Goal: Task Accomplishment & Management: Use online tool/utility

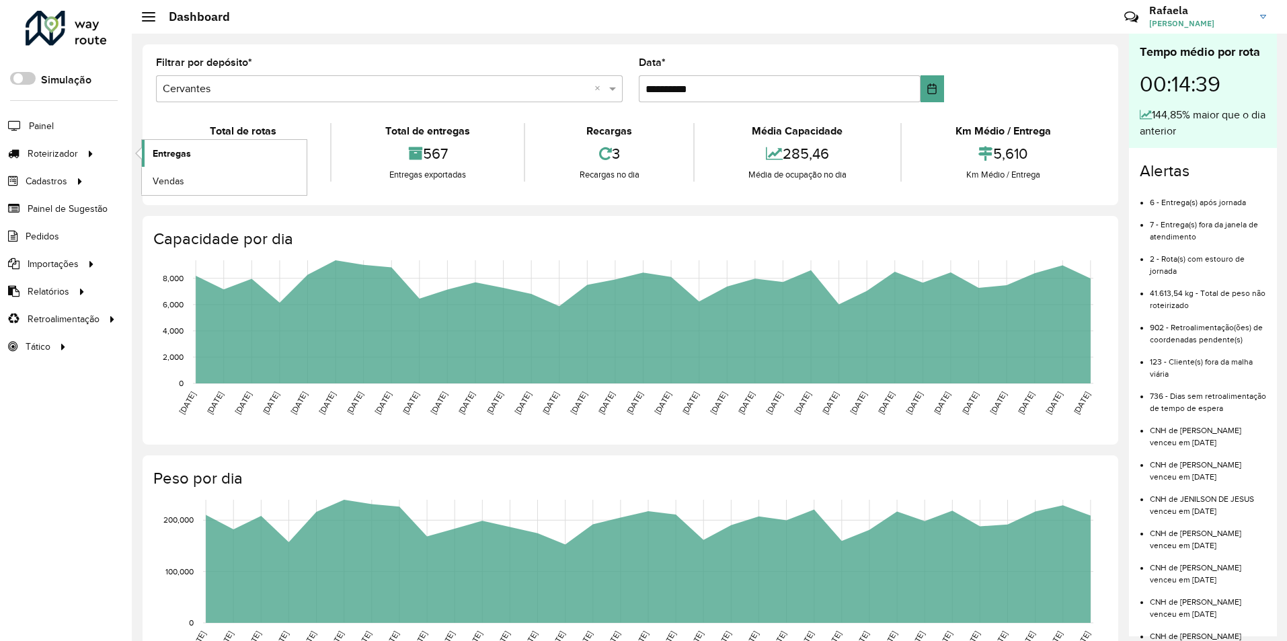
click at [167, 149] on span "Entregas" at bounding box center [172, 154] width 38 height 14
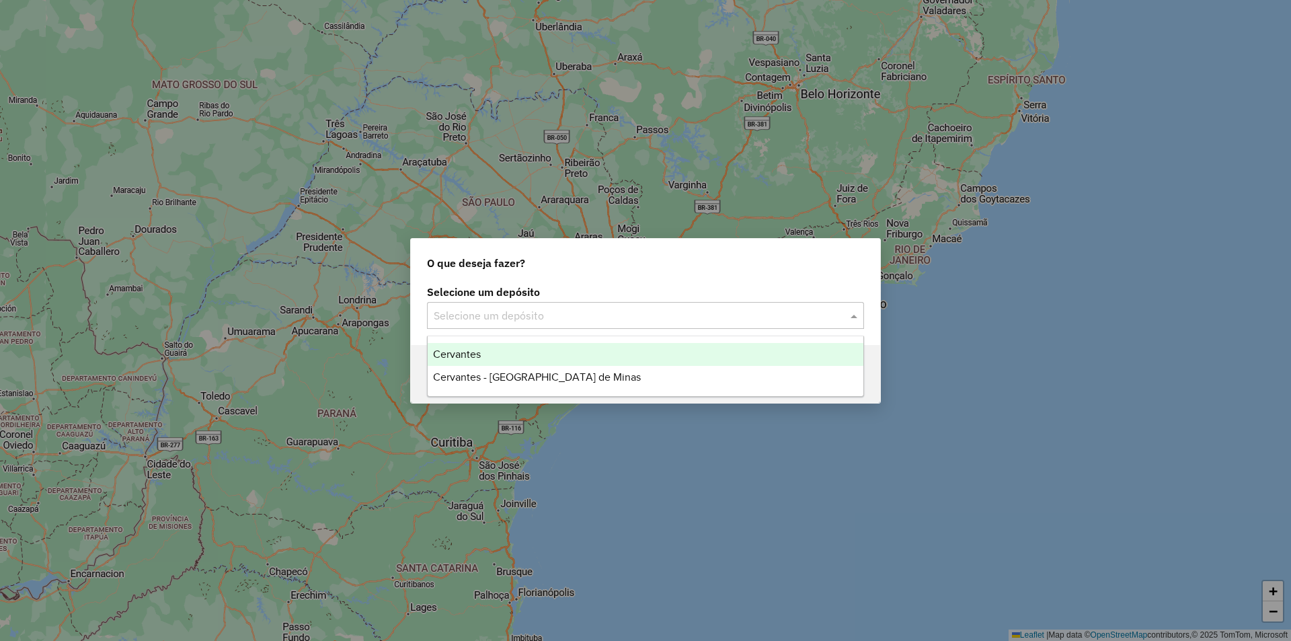
click at [662, 311] on input "text" at bounding box center [632, 316] width 397 height 16
click at [560, 344] on div "Cervantes" at bounding box center [646, 354] width 436 height 23
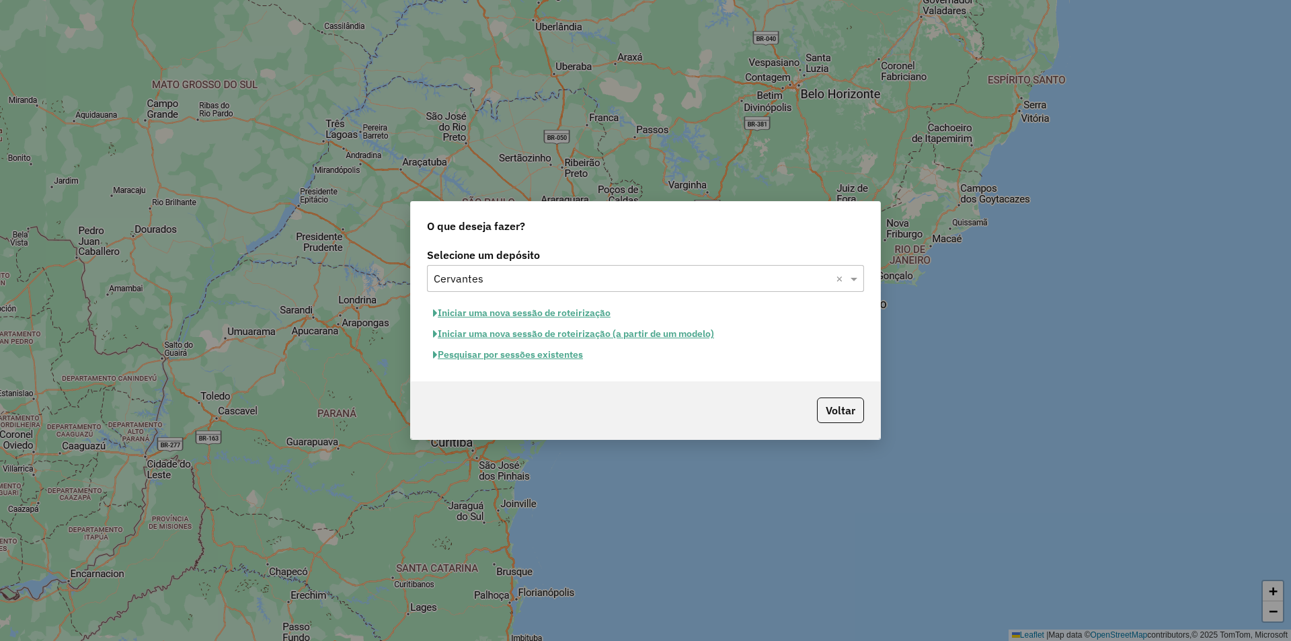
click at [533, 356] on button "Pesquisar por sessões existentes" at bounding box center [508, 354] width 162 height 21
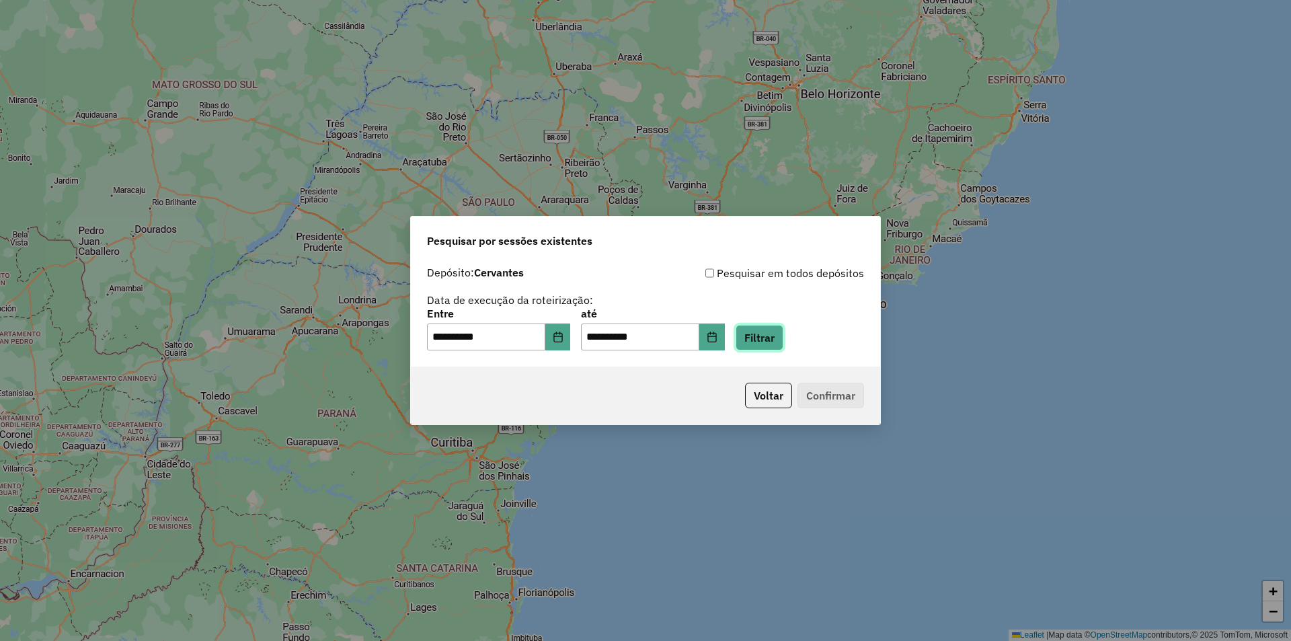
click at [775, 338] on button "Filtrar" at bounding box center [760, 338] width 48 height 26
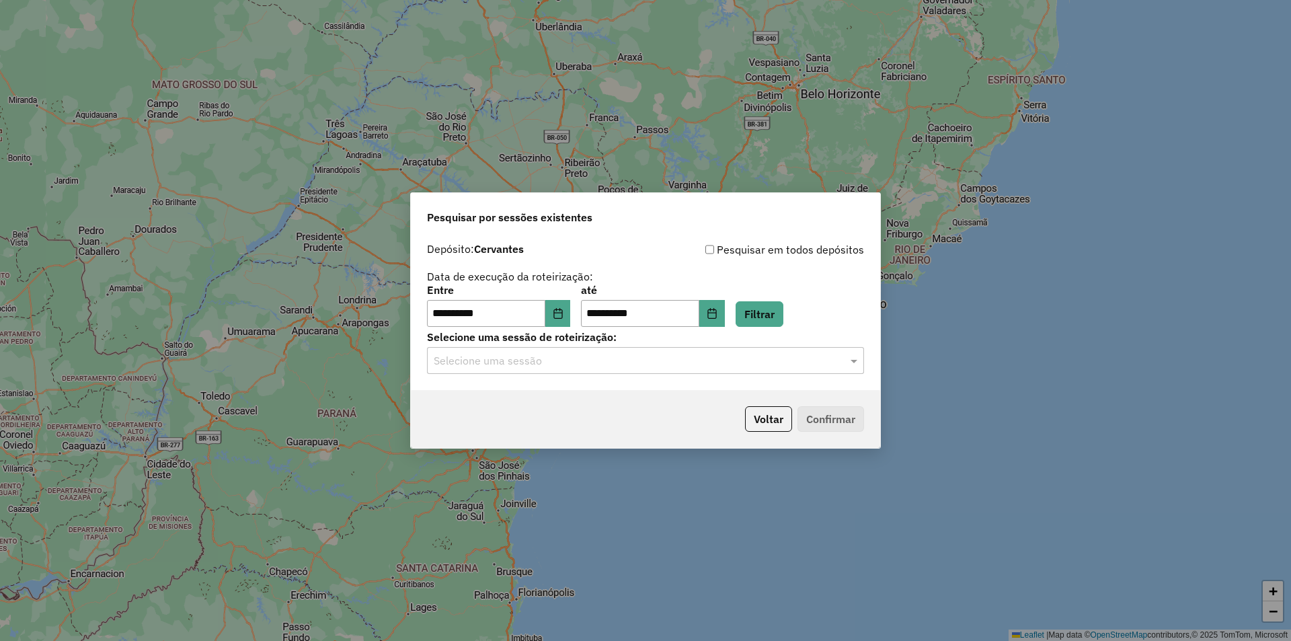
click at [617, 374] on div "**********" at bounding box center [645, 313] width 469 height 154
click at [578, 368] on div "Selecione uma sessão" at bounding box center [645, 360] width 437 height 27
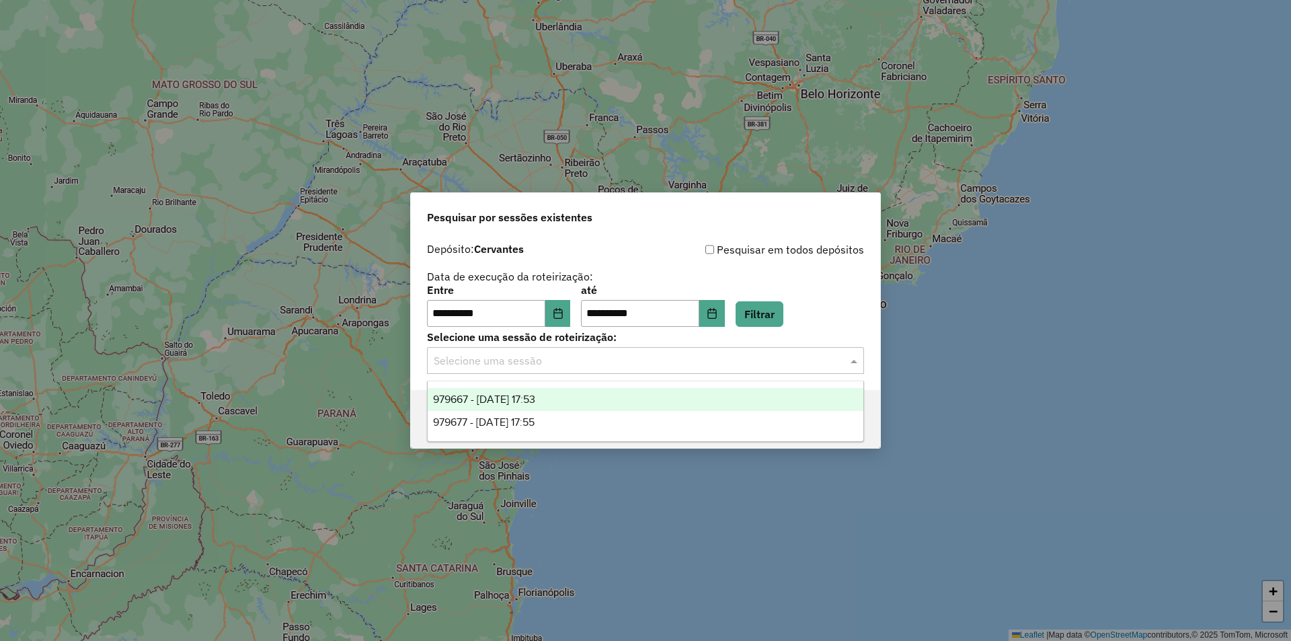
click at [535, 399] on span "979667 - 15/08/2025 17:53" at bounding box center [484, 398] width 102 height 11
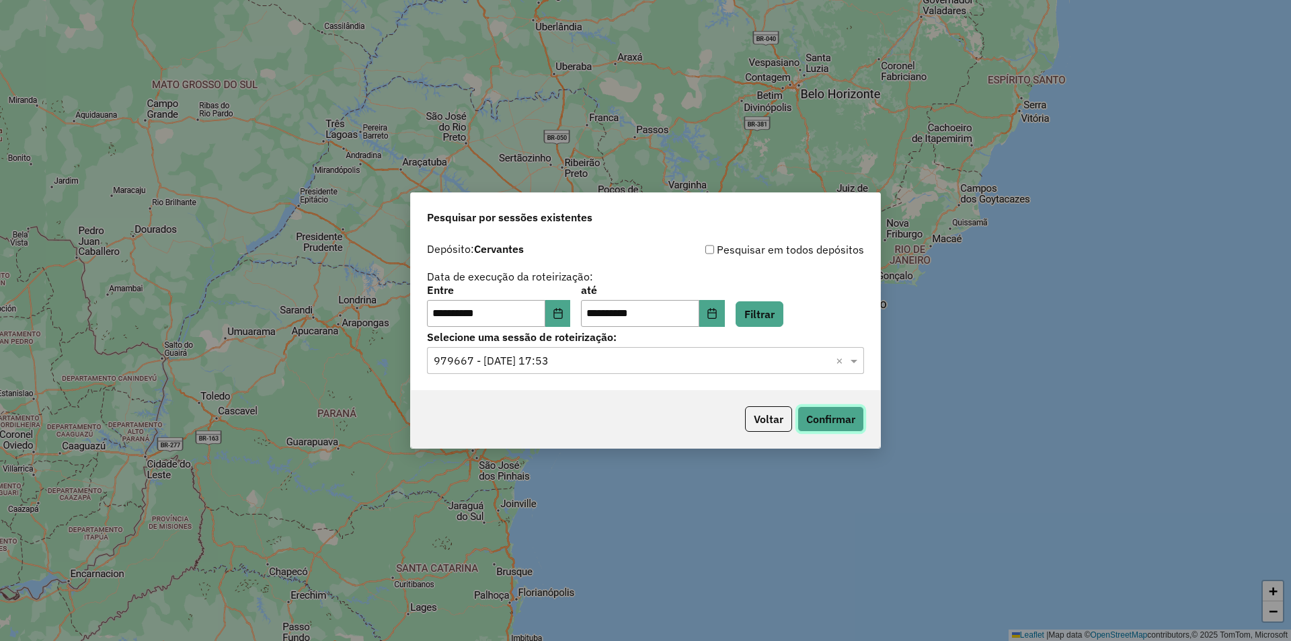
click at [832, 412] on button "Confirmar" at bounding box center [830, 419] width 67 height 26
click at [526, 359] on input "text" at bounding box center [632, 361] width 397 height 16
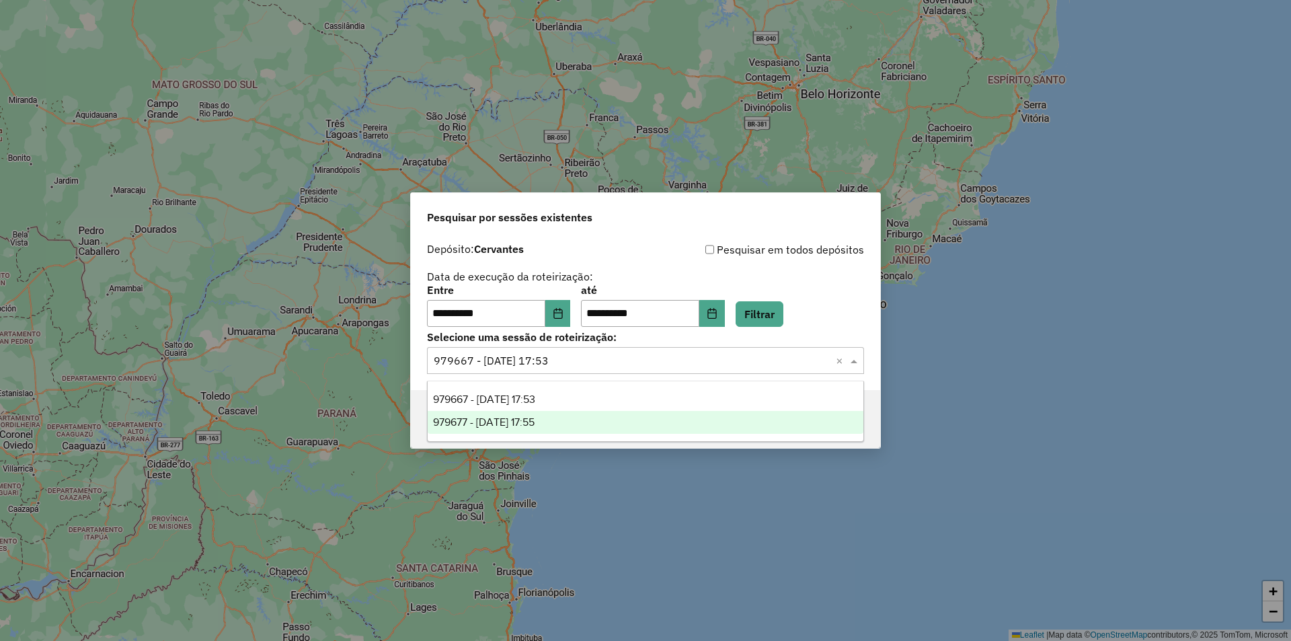
click at [535, 417] on span "979677 - [DATE] 17:55" at bounding box center [484, 421] width 102 height 11
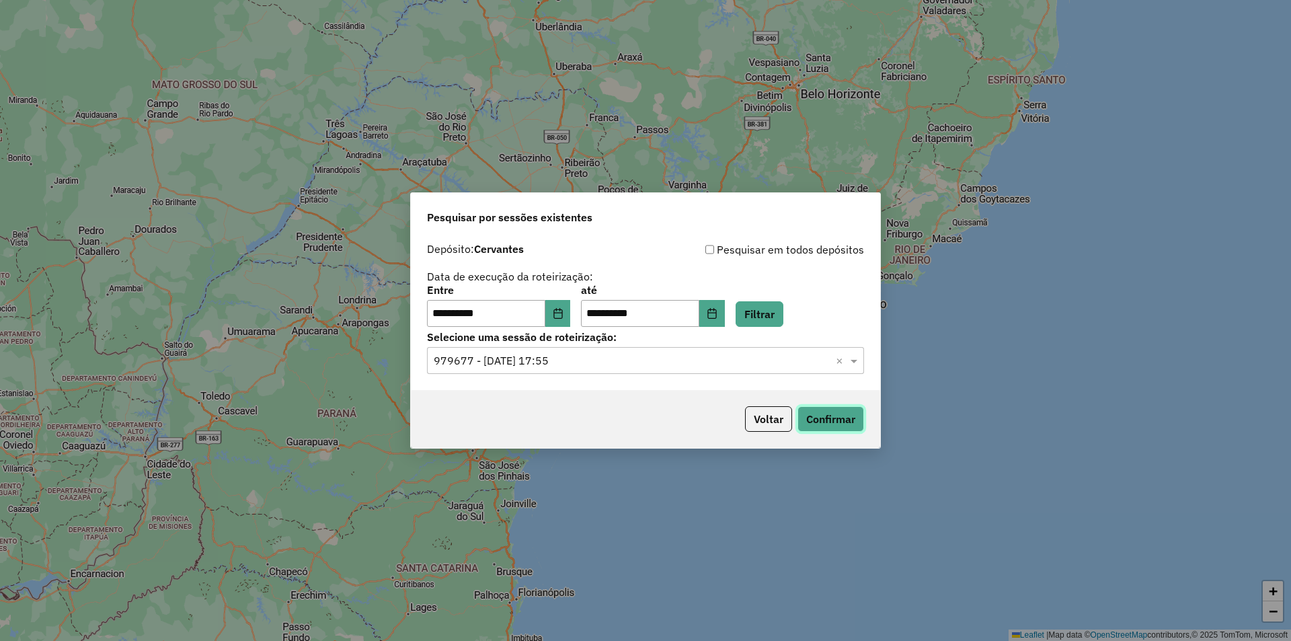
click at [829, 425] on button "Confirmar" at bounding box center [830, 419] width 67 height 26
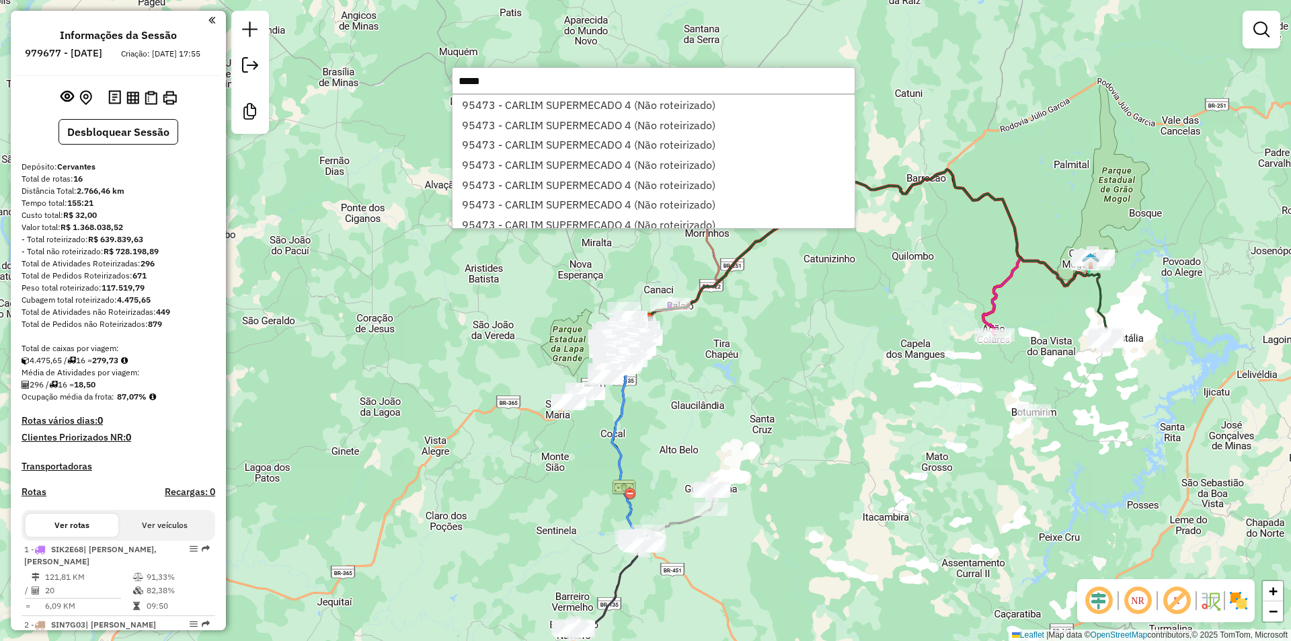
type input "*****"
click at [577, 80] on input "*****" at bounding box center [653, 80] width 403 height 27
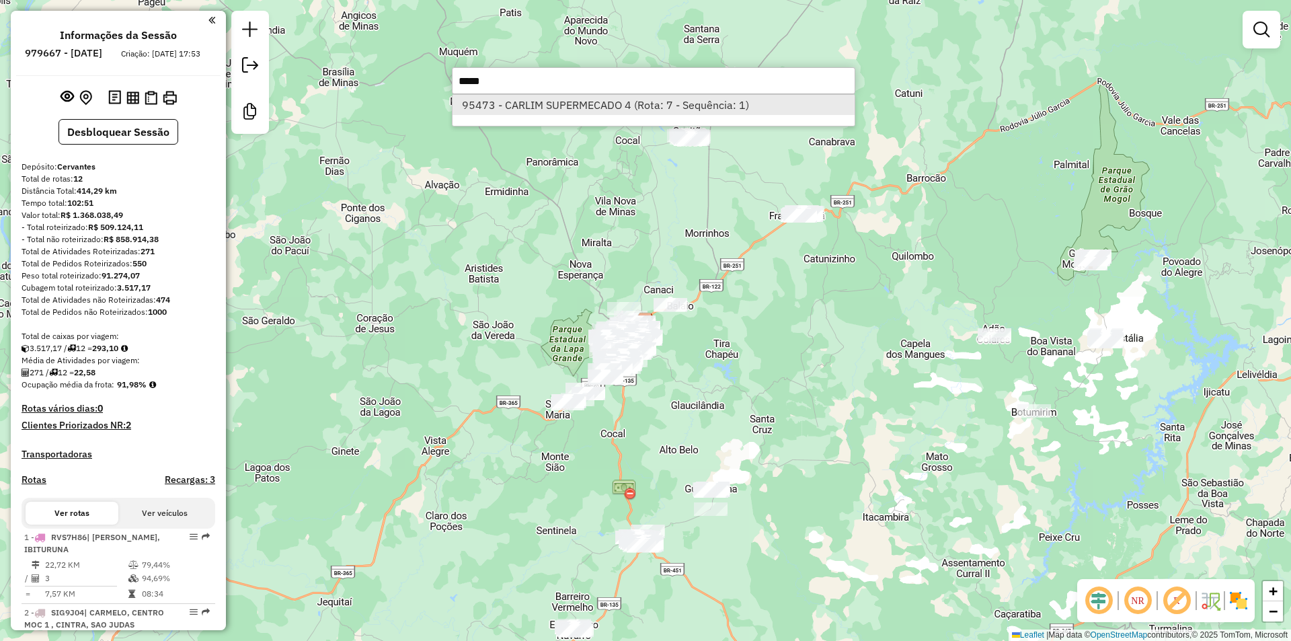
type input "*****"
click at [595, 111] on li "95473 - CARLIM SUPERMECADO 4 (Rota: 7 - Sequência: 1)" at bounding box center [653, 105] width 402 height 20
select select "**********"
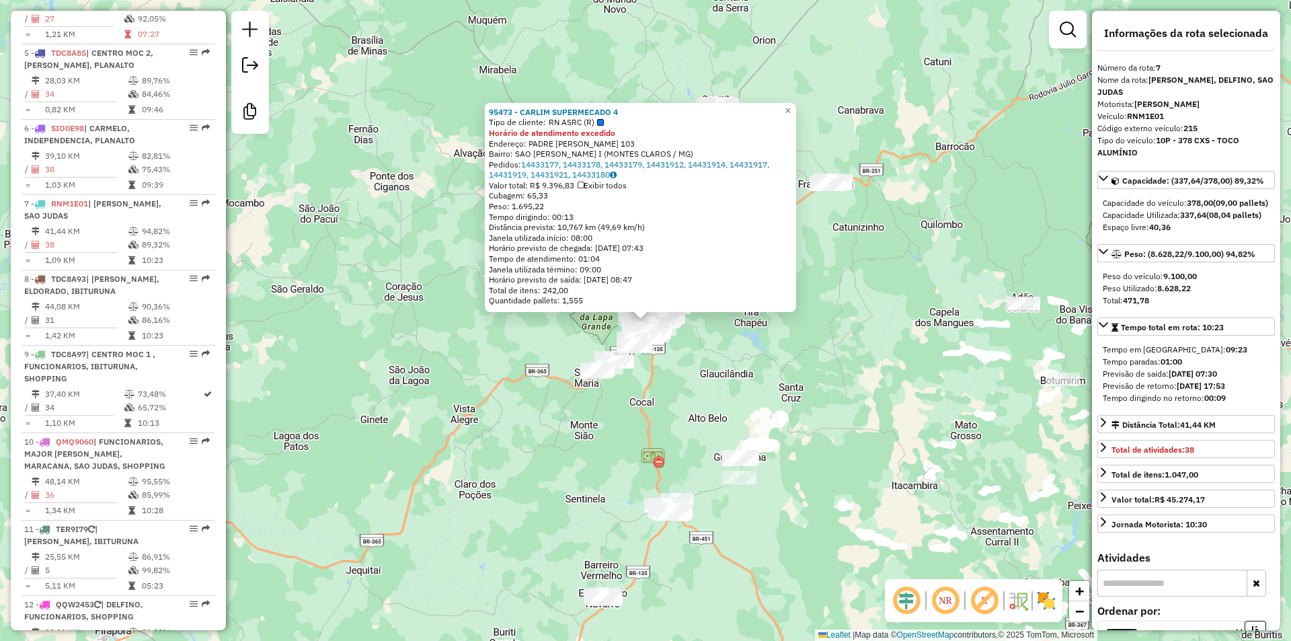
scroll to position [982, 0]
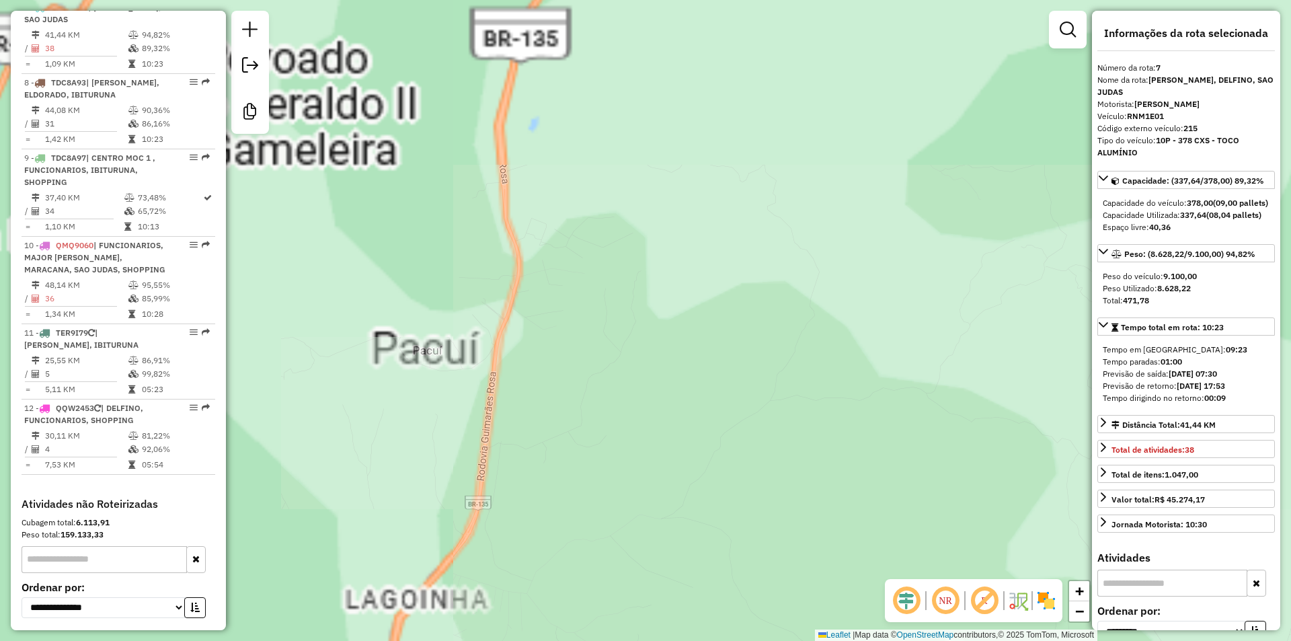
drag, startPoint x: 660, startPoint y: 409, endPoint x: 771, endPoint y: 667, distance: 280.7
click at [771, 640] on html "Aguarde... Pop-up bloqueado! Seu navegador bloqueou automáticamente a abertura …" at bounding box center [645, 320] width 1291 height 641
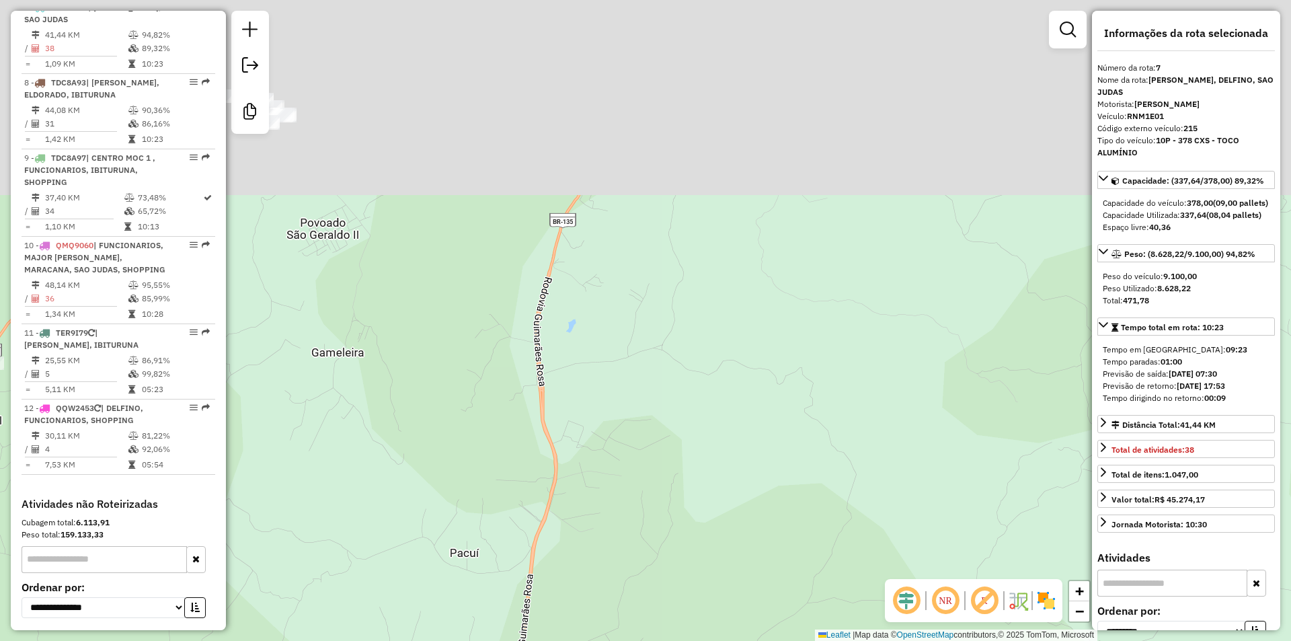
drag, startPoint x: 702, startPoint y: 391, endPoint x: 752, endPoint y: 551, distance: 167.6
click at [752, 551] on div "95473 - CARLIM SUPERMECADO 4 Tipo de cliente: RN ASRC (R) Horário de atendiment…" at bounding box center [645, 320] width 1291 height 641
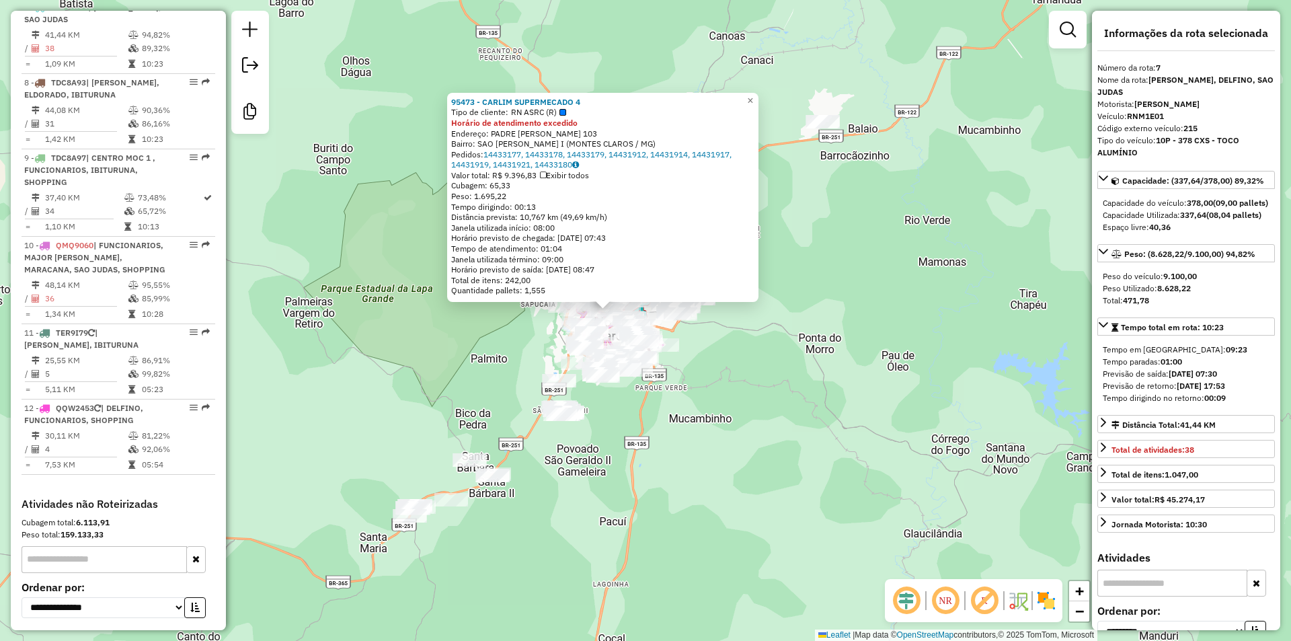
drag, startPoint x: 606, startPoint y: 516, endPoint x: 610, endPoint y: 542, distance: 25.8
click at [607, 555] on div "95473 - CARLIM SUPERMECADO 4 Tipo de cliente: RN ASRC (R) Horário de atendiment…" at bounding box center [645, 320] width 1291 height 641
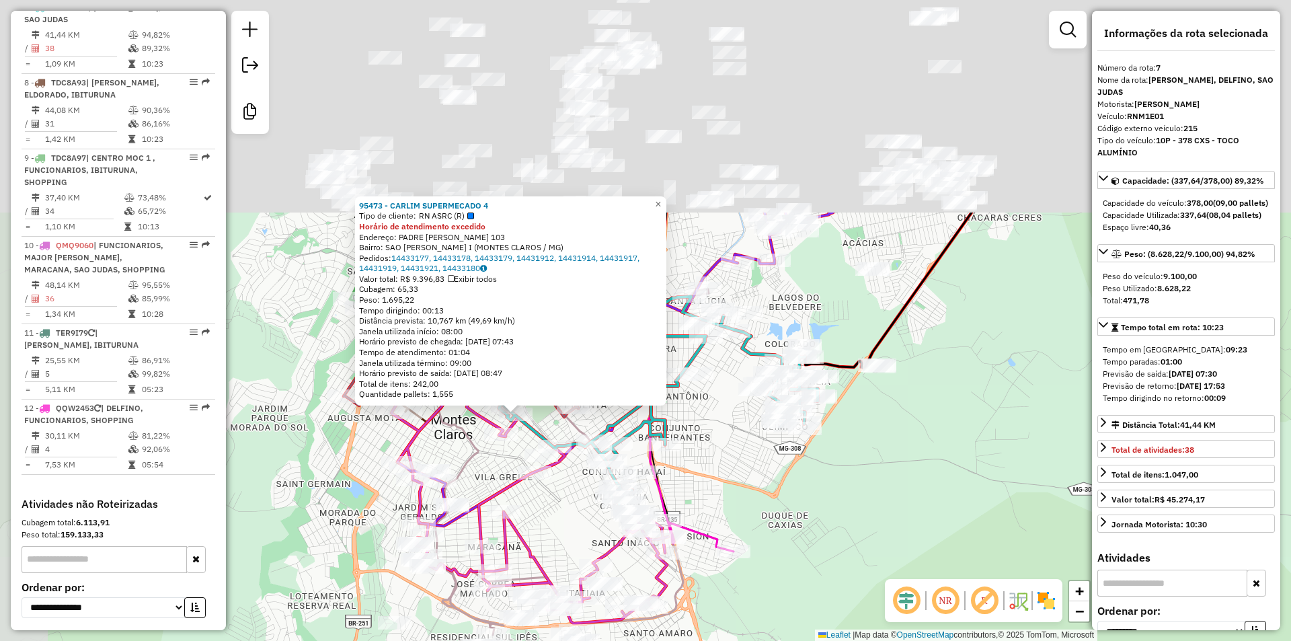
drag, startPoint x: 723, startPoint y: 325, endPoint x: 802, endPoint y: 573, distance: 259.8
click at [803, 602] on div "95473 - CARLIM SUPERMECADO 4 Tipo de cliente: RN ASRC (R) Horário de atendiment…" at bounding box center [645, 320] width 1291 height 641
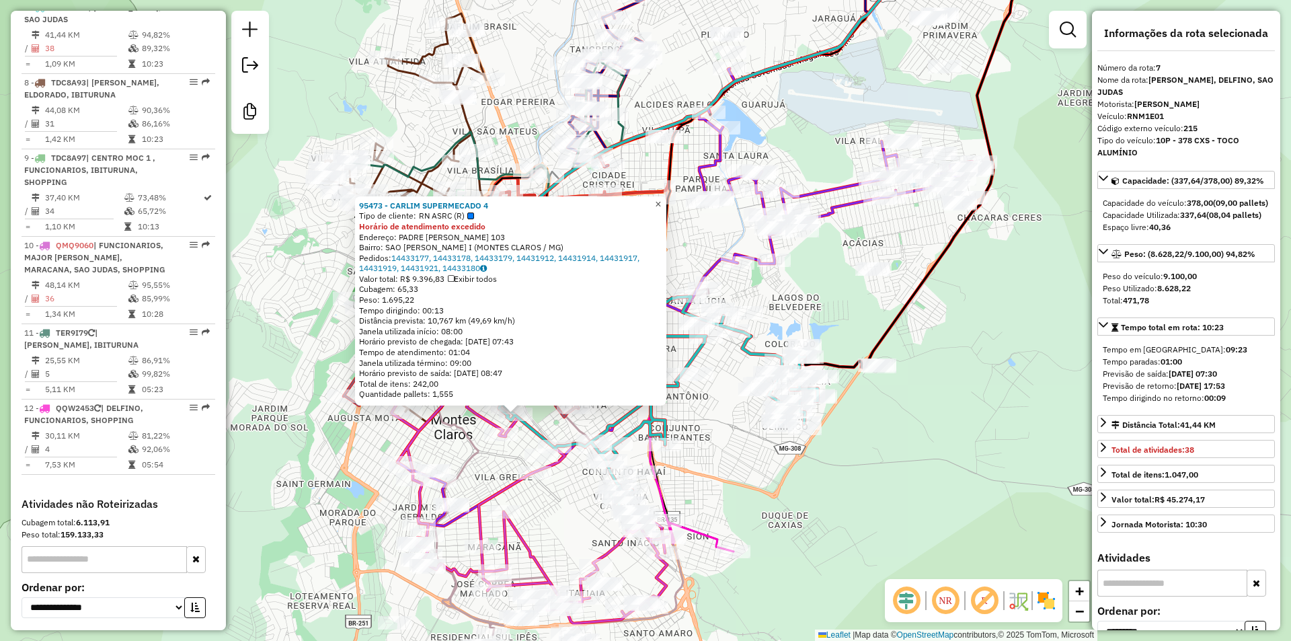
click at [666, 199] on link "×" at bounding box center [658, 204] width 16 height 16
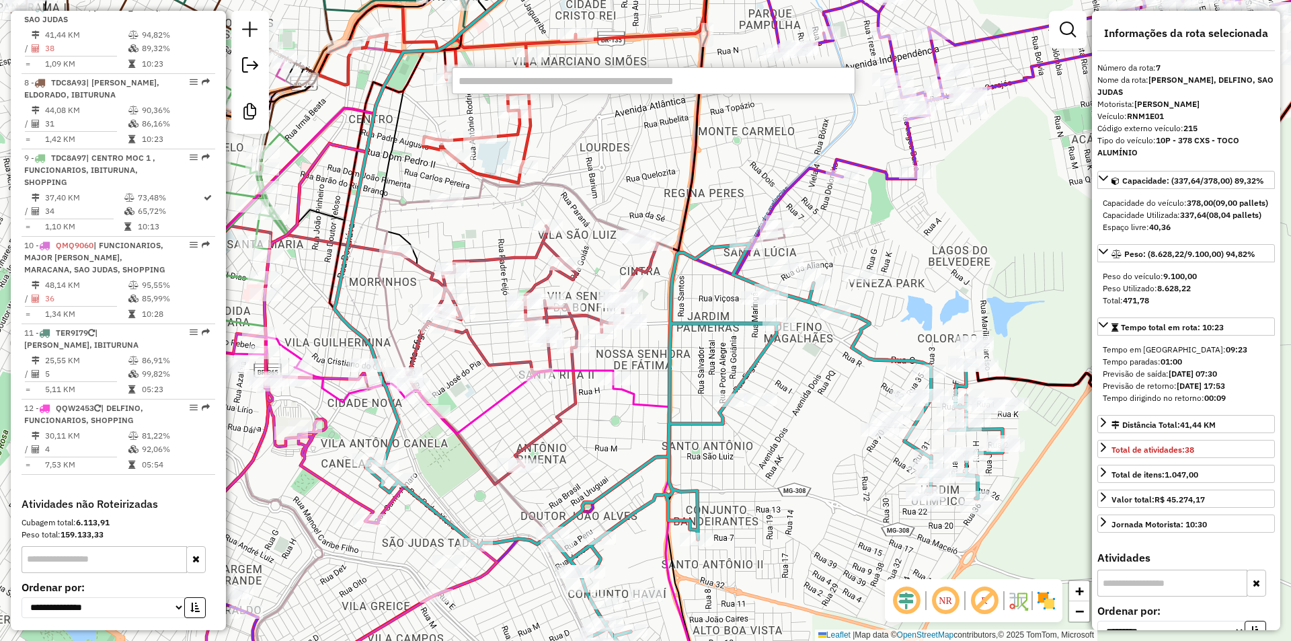
paste input "*****"
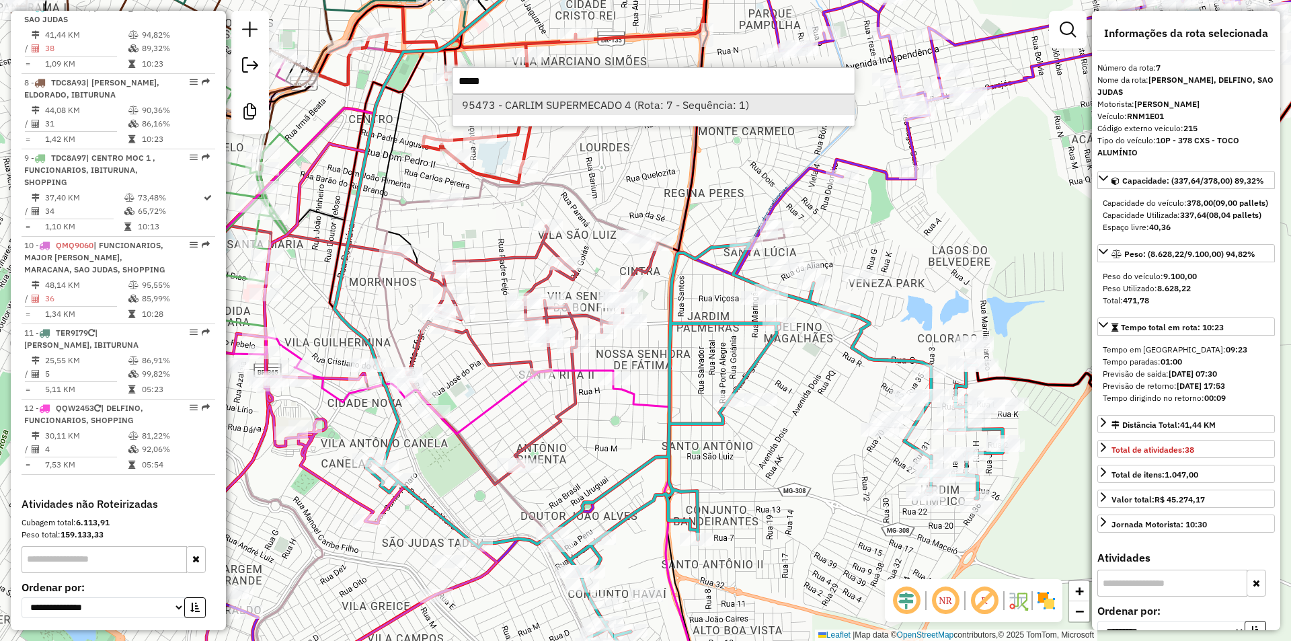
type input "*****"
click at [530, 97] on li "95473 - CARLIM SUPERMECADO 4 (Rota: 7 - Sequência: 1)" at bounding box center [653, 105] width 402 height 20
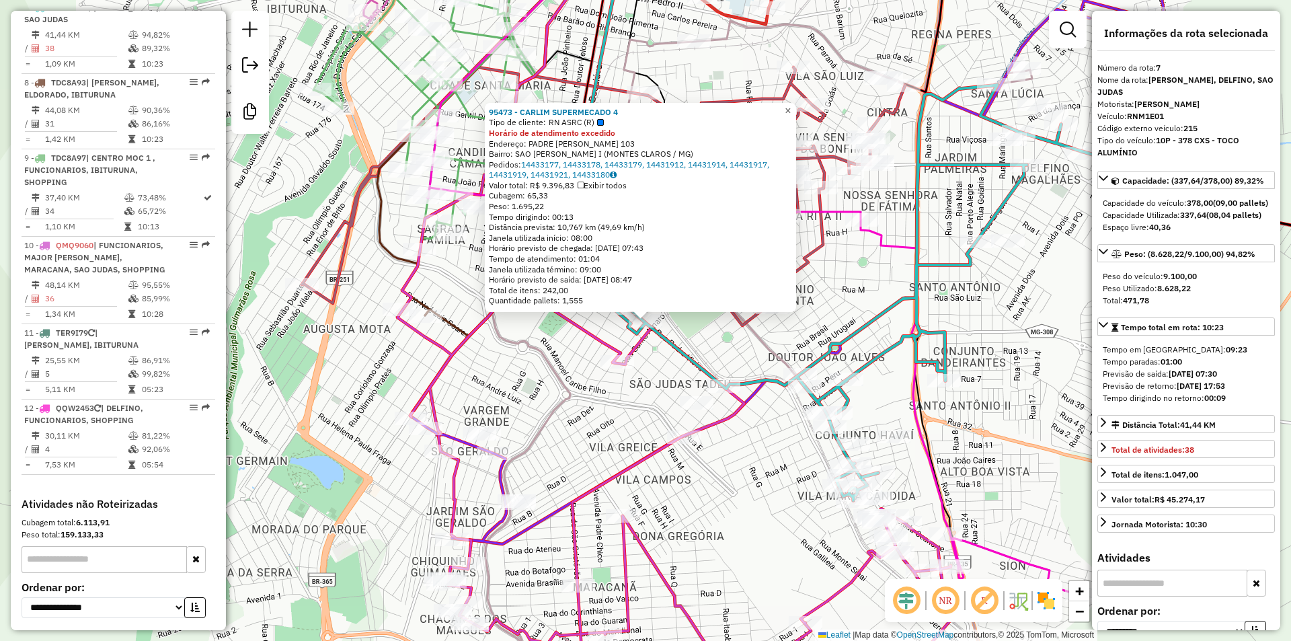
click at [791, 105] on span "×" at bounding box center [788, 110] width 6 height 11
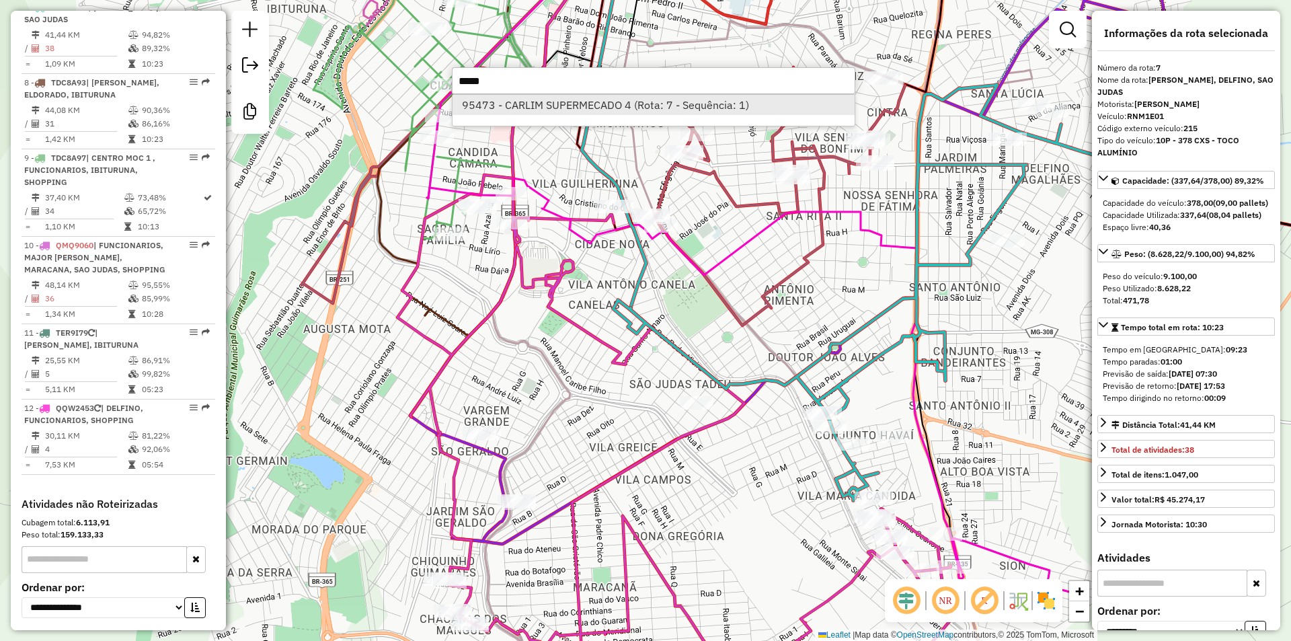
type input "*****"
click at [552, 108] on li "95473 - CARLIM SUPERMECADO 4 (Rota: 7 - Sequência: 1)" at bounding box center [653, 105] width 402 height 20
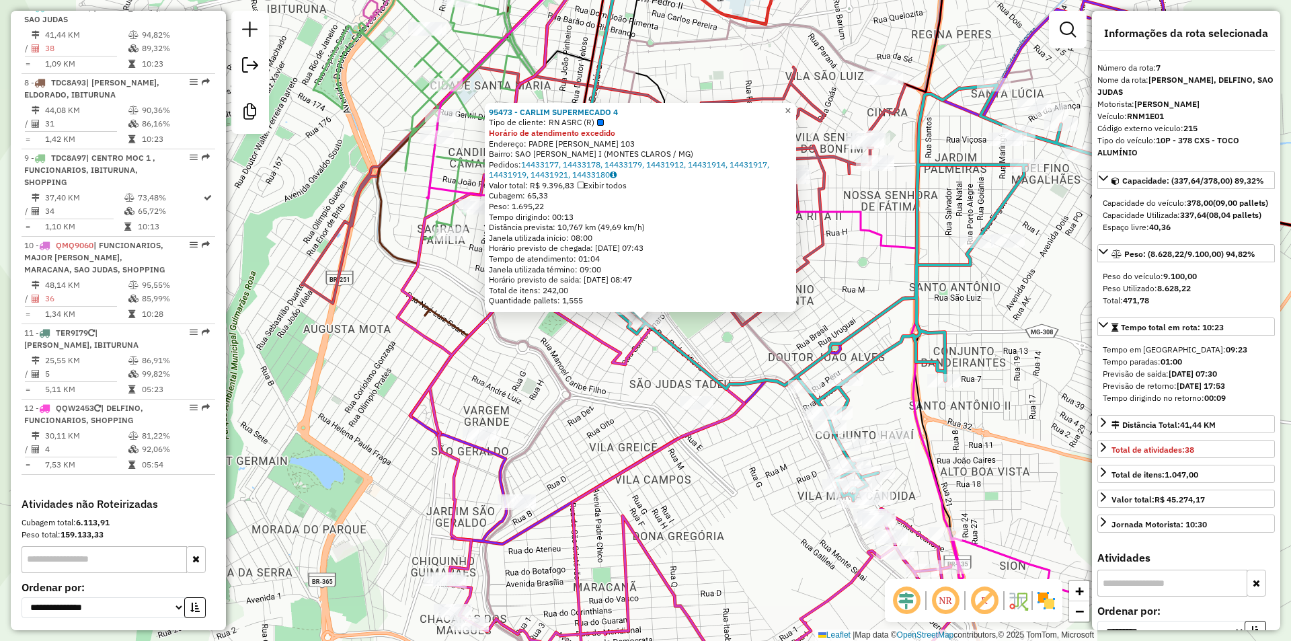
click at [791, 108] on link "×" at bounding box center [788, 111] width 16 height 16
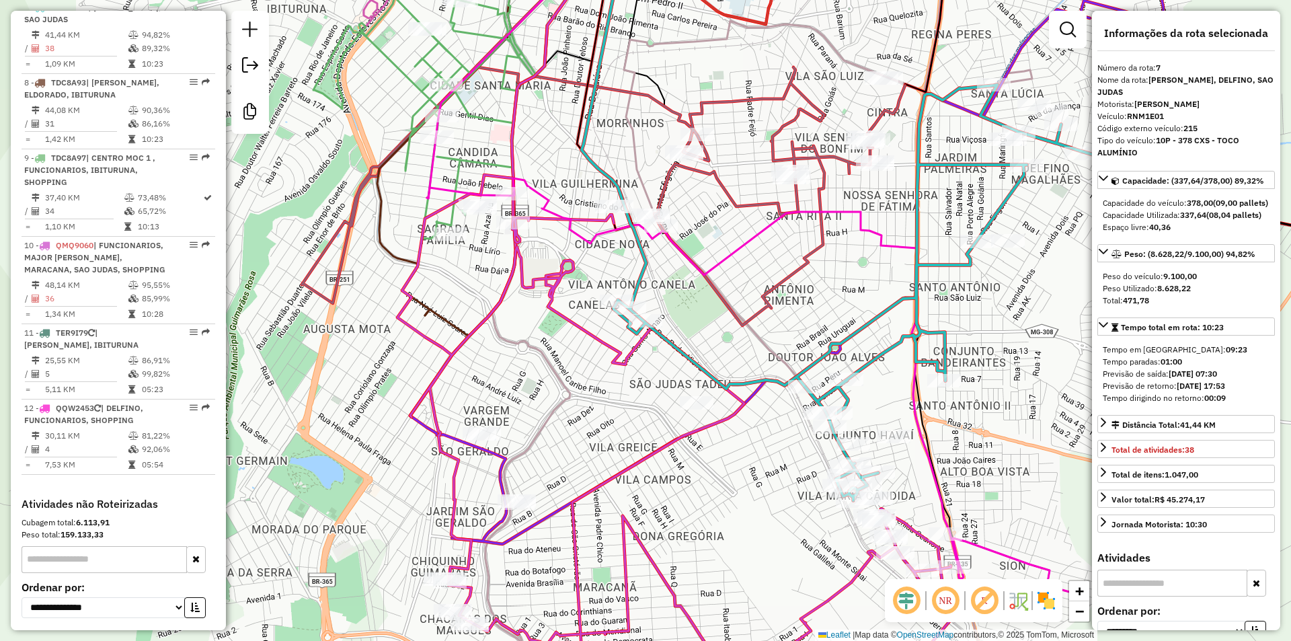
click at [668, 338] on icon at bounding box center [931, 293] width 637 height 416
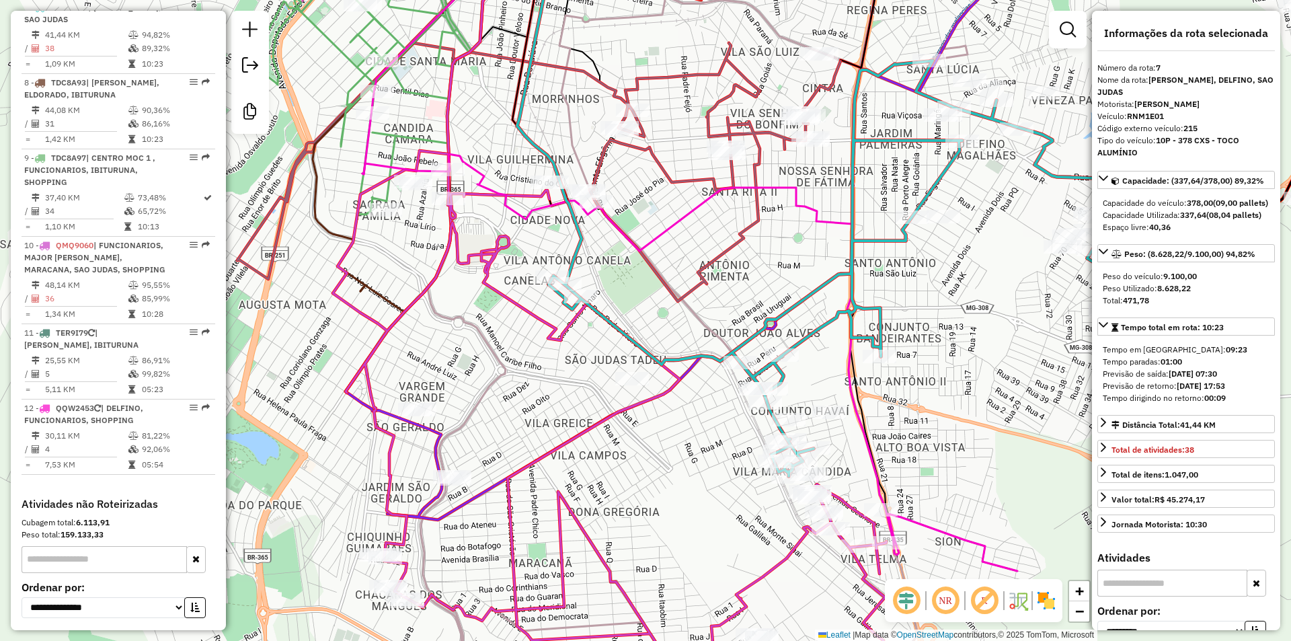
drag, startPoint x: 667, startPoint y: 340, endPoint x: 602, endPoint y: 316, distance: 68.9
click at [602, 316] on icon at bounding box center [867, 269] width 637 height 416
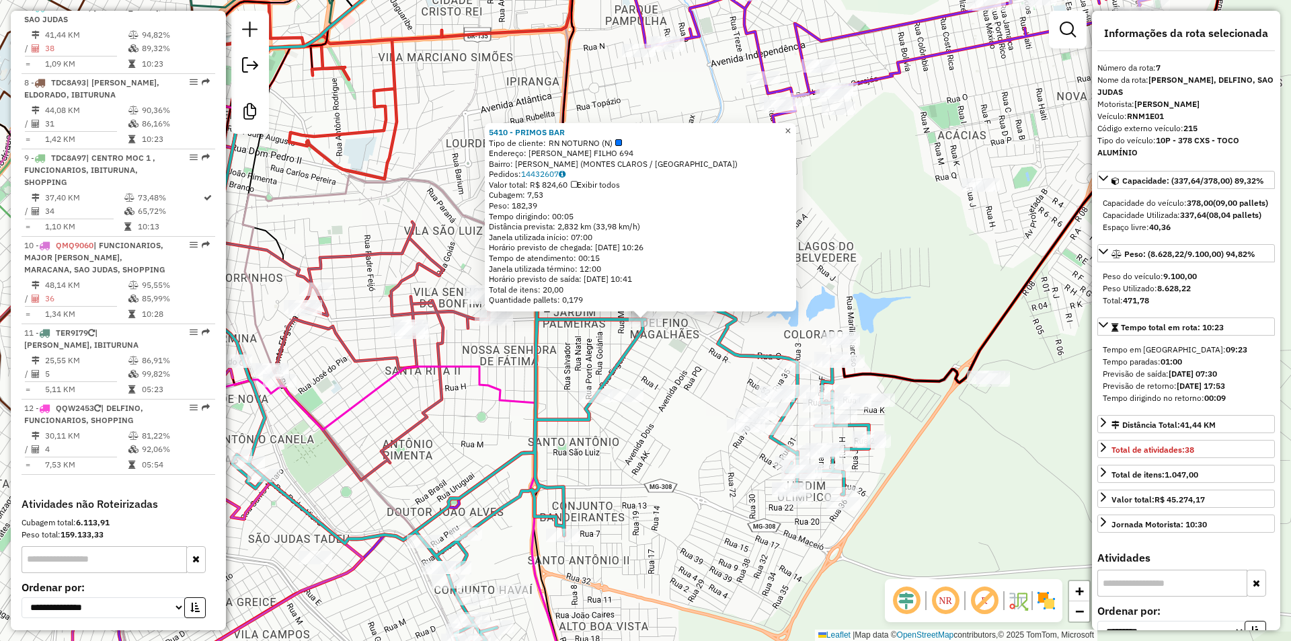
click at [796, 132] on link "×" at bounding box center [788, 131] width 16 height 16
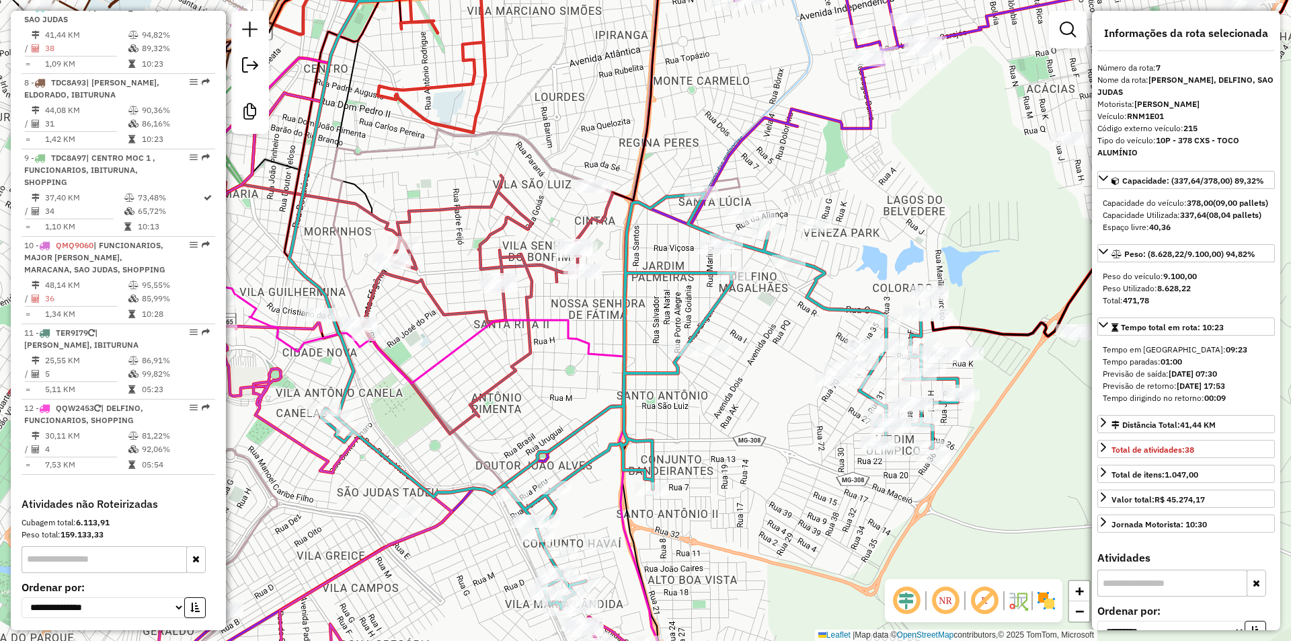
drag, startPoint x: 762, startPoint y: 313, endPoint x: 791, endPoint y: 299, distance: 32.2
click at [791, 299] on div "Janela de atendimento Grade de atendimento Capacidade Transportadoras Veículos …" at bounding box center [645, 320] width 1291 height 641
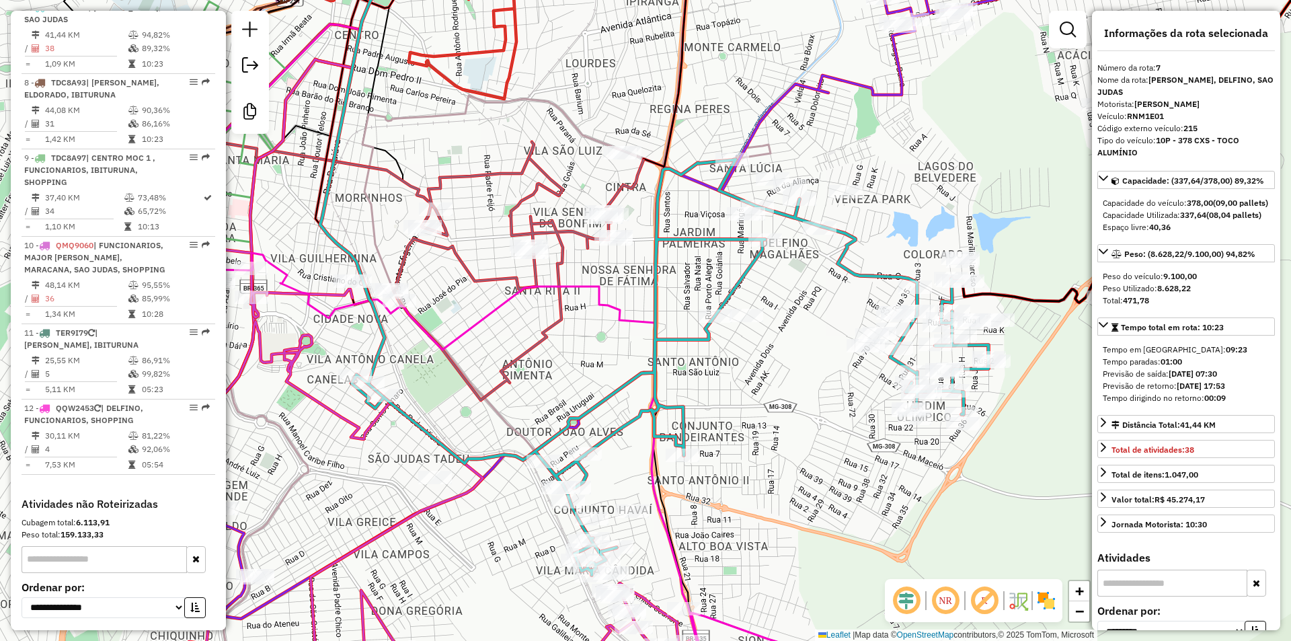
click at [719, 379] on div "Janela de atendimento Grade de atendimento Capacidade Transportadoras Veículos …" at bounding box center [645, 320] width 1291 height 641
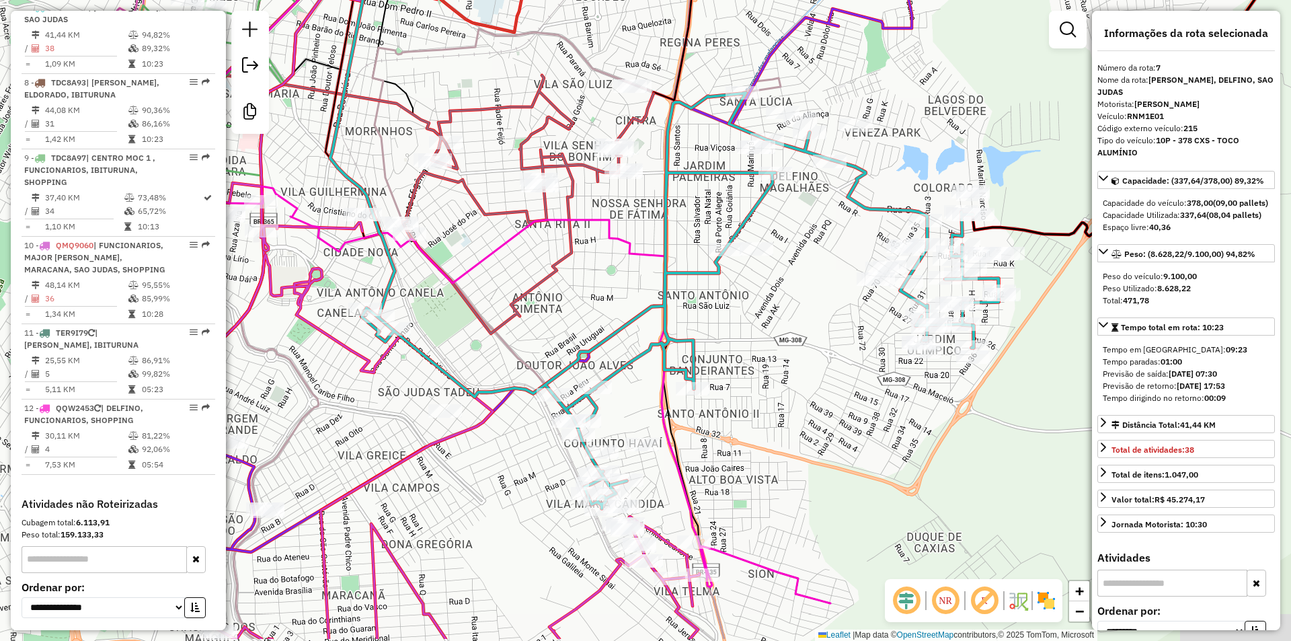
drag, startPoint x: 773, startPoint y: 243, endPoint x: 744, endPoint y: 266, distance: 36.4
click at [783, 199] on div "Janela de atendimento Grade de atendimento Capacidade Transportadoras Veículos …" at bounding box center [645, 320] width 1291 height 641
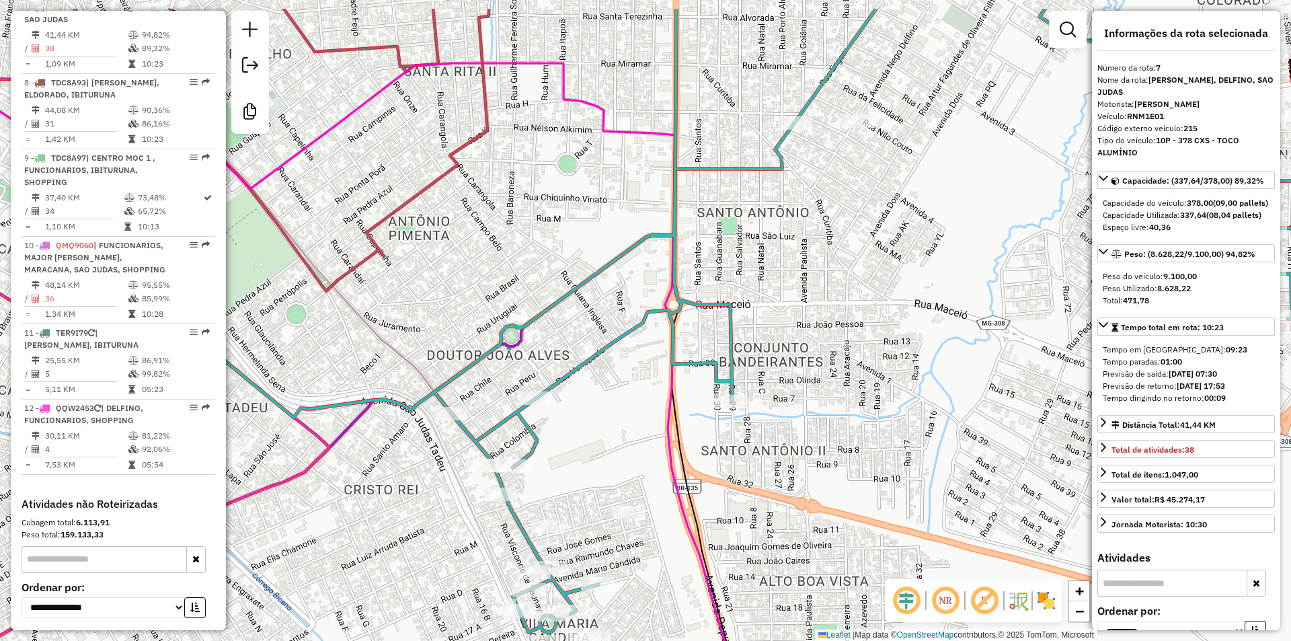
drag, startPoint x: 815, startPoint y: 333, endPoint x: 818, endPoint y: 412, distance: 78.7
click at [818, 449] on div "Janela de atendimento Grade de atendimento Capacidade Transportadoras Veículos …" at bounding box center [645, 320] width 1291 height 641
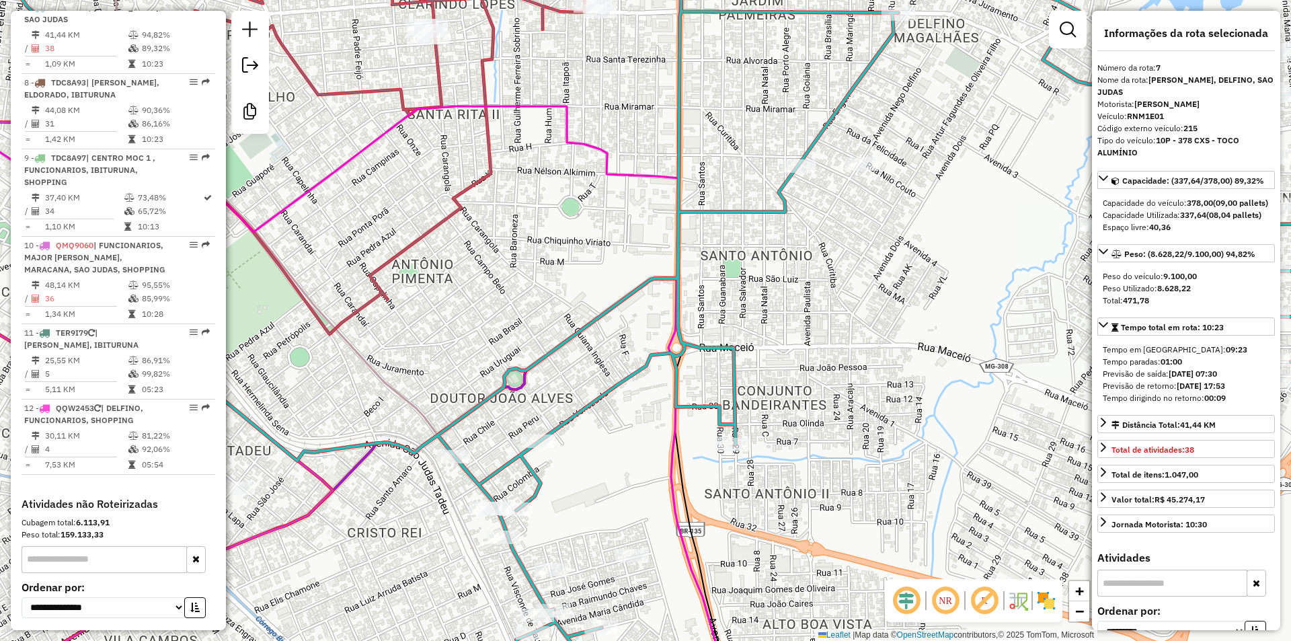
click at [845, 340] on div "Rota 7 - Placa RNM1E01 399 - BEATLES BAR Janela de atendimento Grade de atendim…" at bounding box center [645, 320] width 1291 height 641
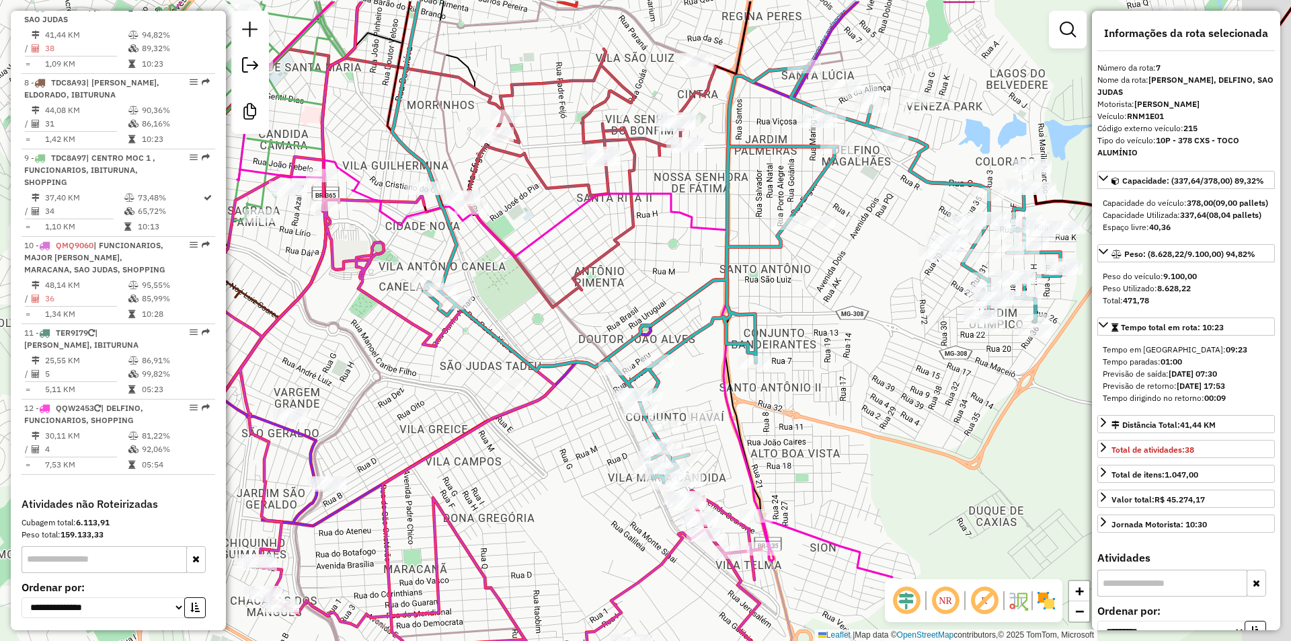
drag, startPoint x: 851, startPoint y: 219, endPoint x: 838, endPoint y: 230, distance: 16.7
click at [834, 243] on div "Janela de atendimento Grade de atendimento Capacidade Transportadoras Veículos …" at bounding box center [645, 320] width 1291 height 641
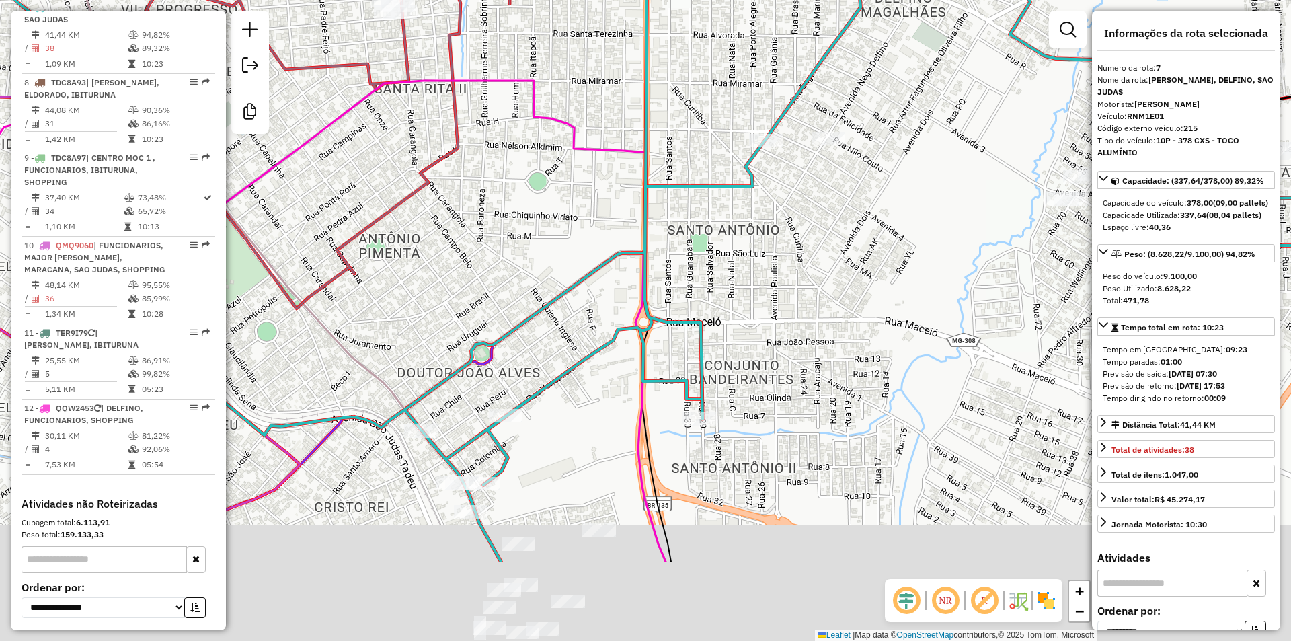
drag, startPoint x: 762, startPoint y: 333, endPoint x: 886, endPoint y: 190, distance: 190.2
click at [886, 190] on div "Janela de atendimento Grade de atendimento Capacidade Transportadoras Veículos …" at bounding box center [645, 320] width 1291 height 641
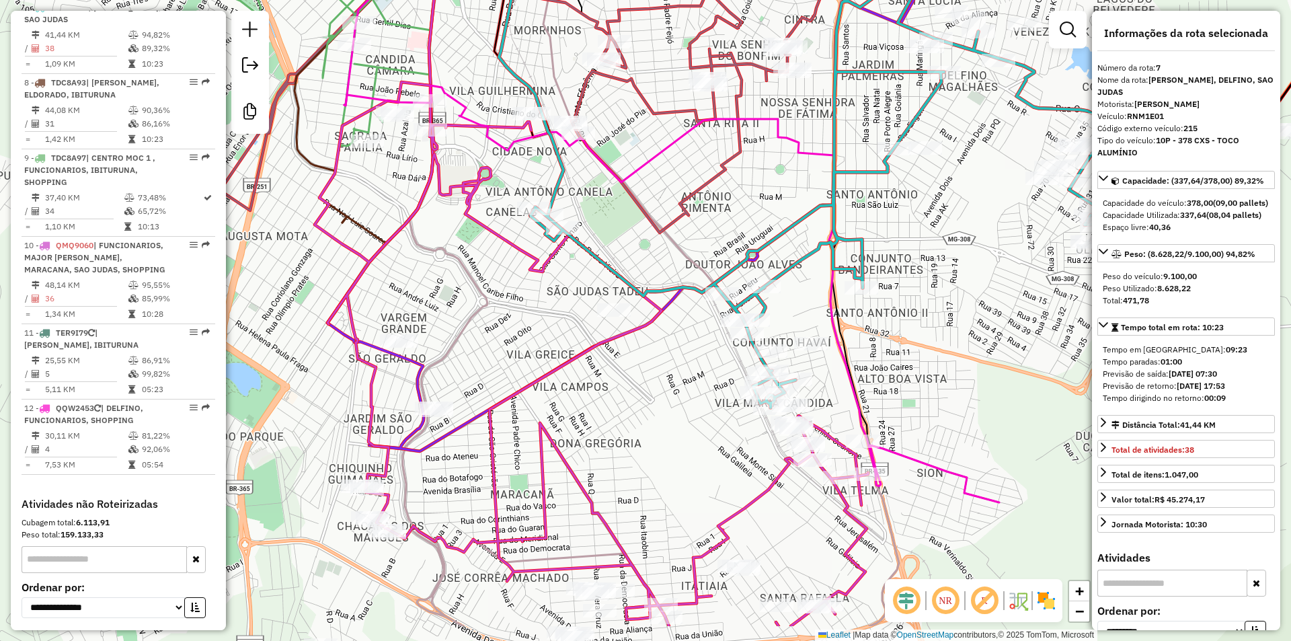
drag, startPoint x: 824, startPoint y: 286, endPoint x: 888, endPoint y: 248, distance: 75.1
click at [888, 248] on div "Janela de atendimento Grade de atendimento Capacidade Transportadoras Veículos …" at bounding box center [645, 320] width 1291 height 641
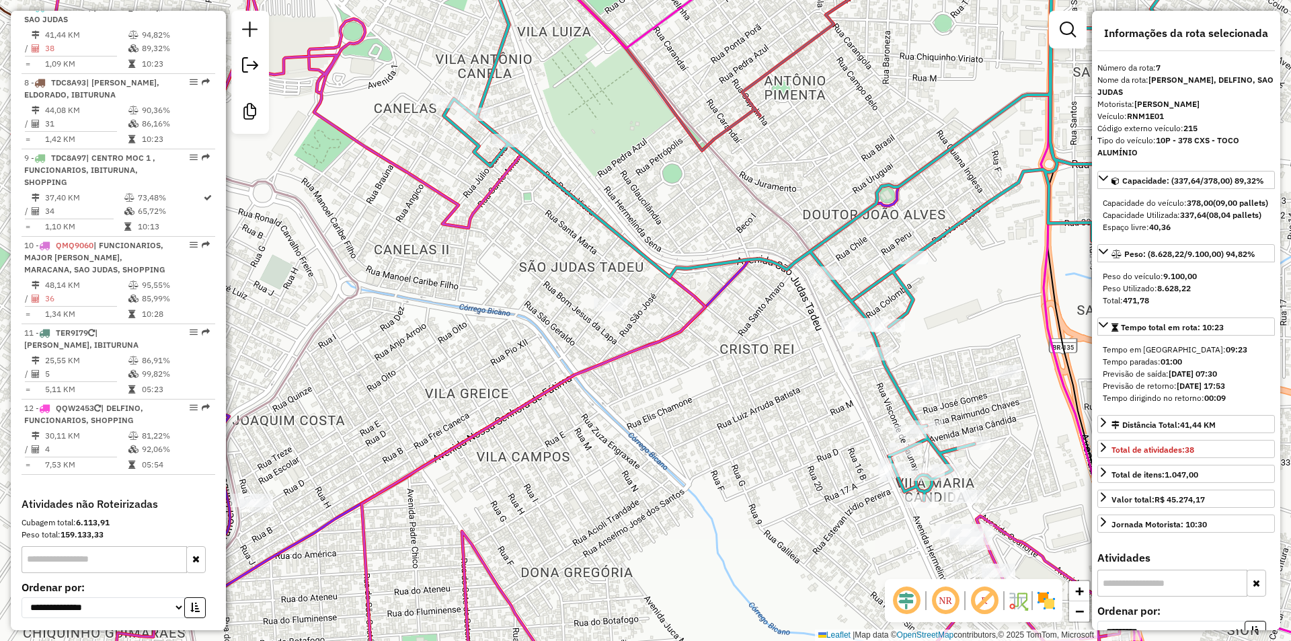
drag, startPoint x: 514, startPoint y: 263, endPoint x: 475, endPoint y: 246, distance: 42.5
click at [475, 246] on div "Janela de atendimento Grade de atendimento Capacidade Transportadoras Veículos …" at bounding box center [645, 320] width 1291 height 641
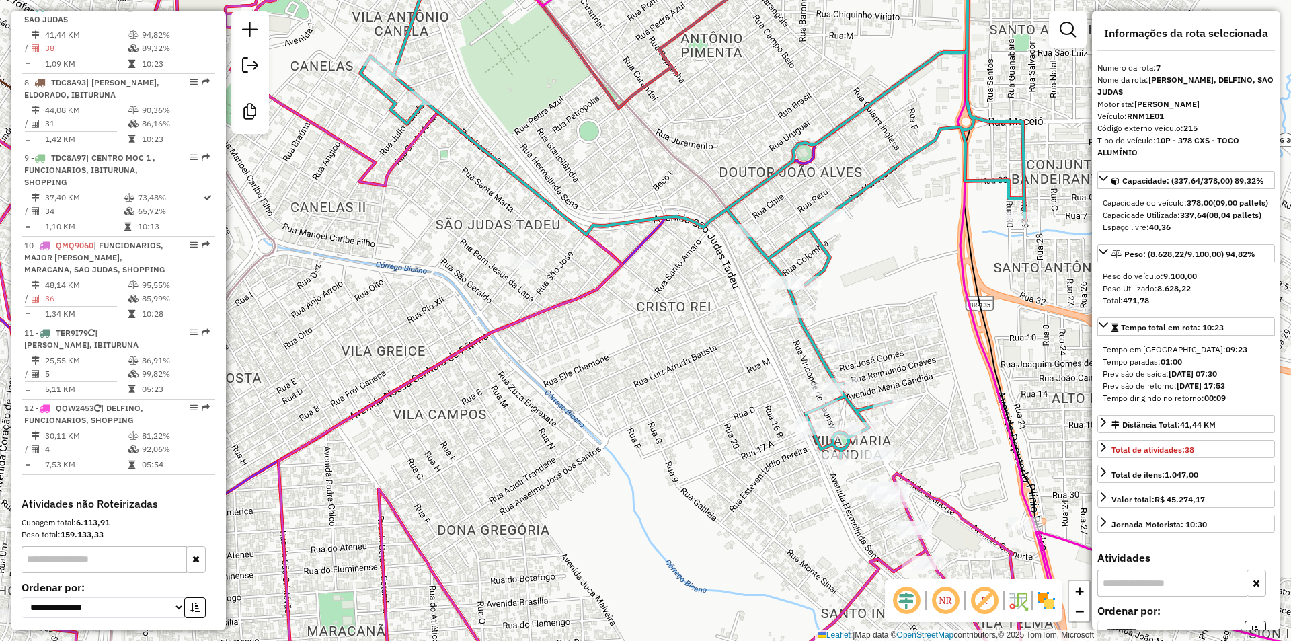
drag, startPoint x: 741, startPoint y: 309, endPoint x: 595, endPoint y: 247, distance: 158.5
click at [595, 247] on div "Janela de atendimento Grade de atendimento Capacidade Transportadoras Veículos …" at bounding box center [645, 320] width 1291 height 641
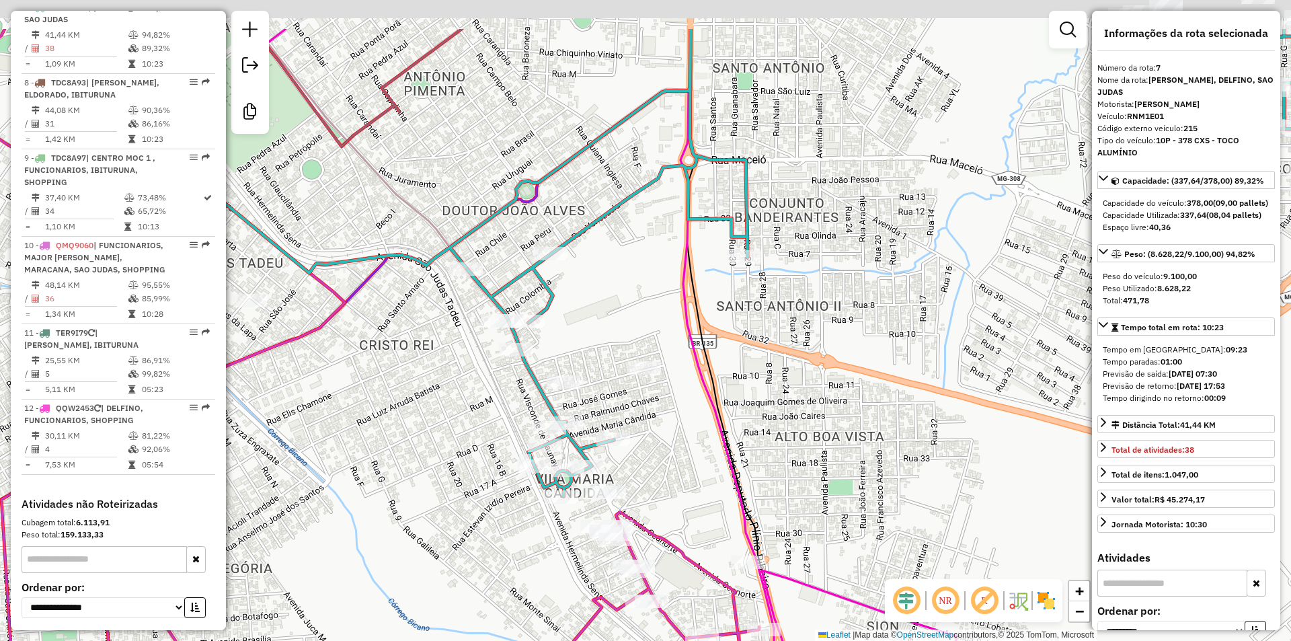
drag, startPoint x: 742, startPoint y: 365, endPoint x: 701, endPoint y: 464, distance: 106.8
click at [701, 464] on div "Janela de atendimento Grade de atendimento Capacidade Transportadoras Veículos …" at bounding box center [645, 320] width 1291 height 641
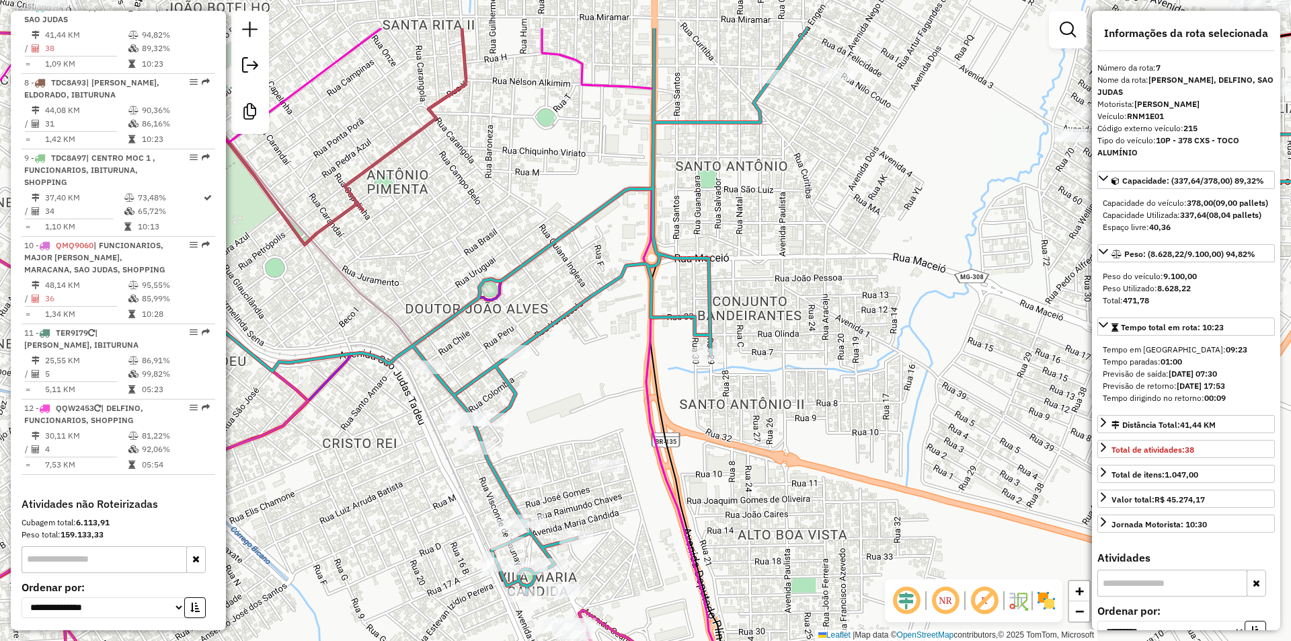
drag, startPoint x: 696, startPoint y: 409, endPoint x: 664, endPoint y: 486, distance: 83.5
click at [664, 486] on icon at bounding box center [816, 405] width 333 height 754
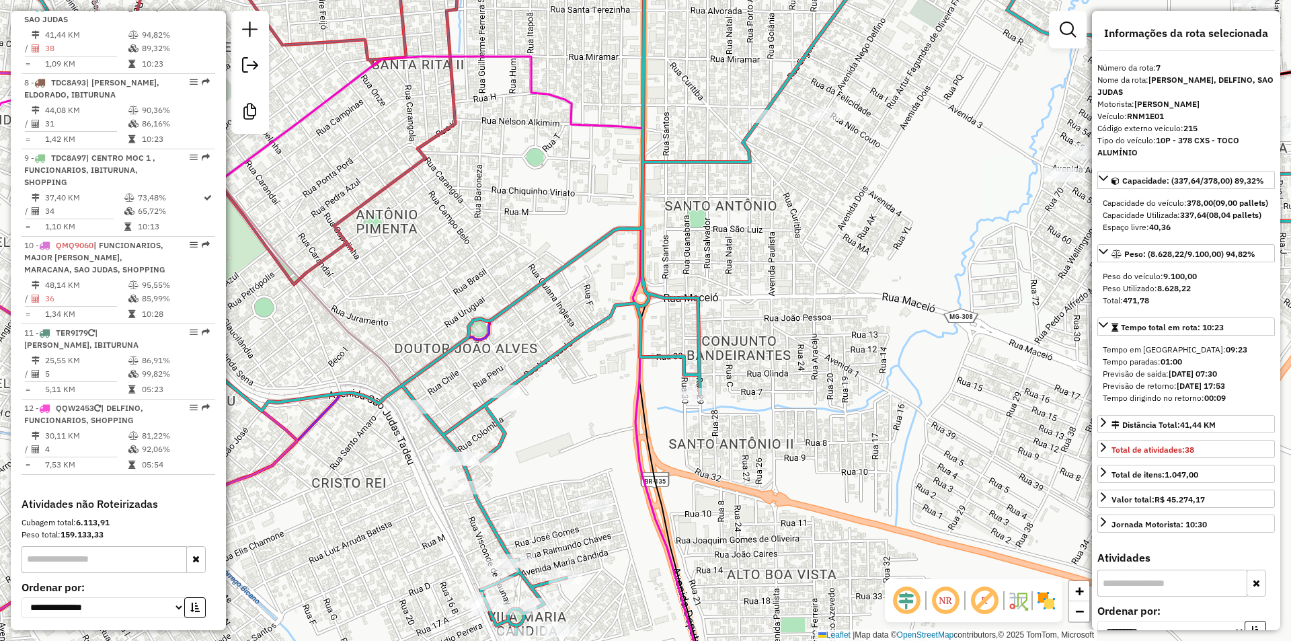
drag, startPoint x: 766, startPoint y: 356, endPoint x: 740, endPoint y: 513, distance: 159.5
click at [740, 528] on div "Janela de atendimento Grade de atendimento Capacidade Transportadoras Veículos …" at bounding box center [645, 320] width 1291 height 641
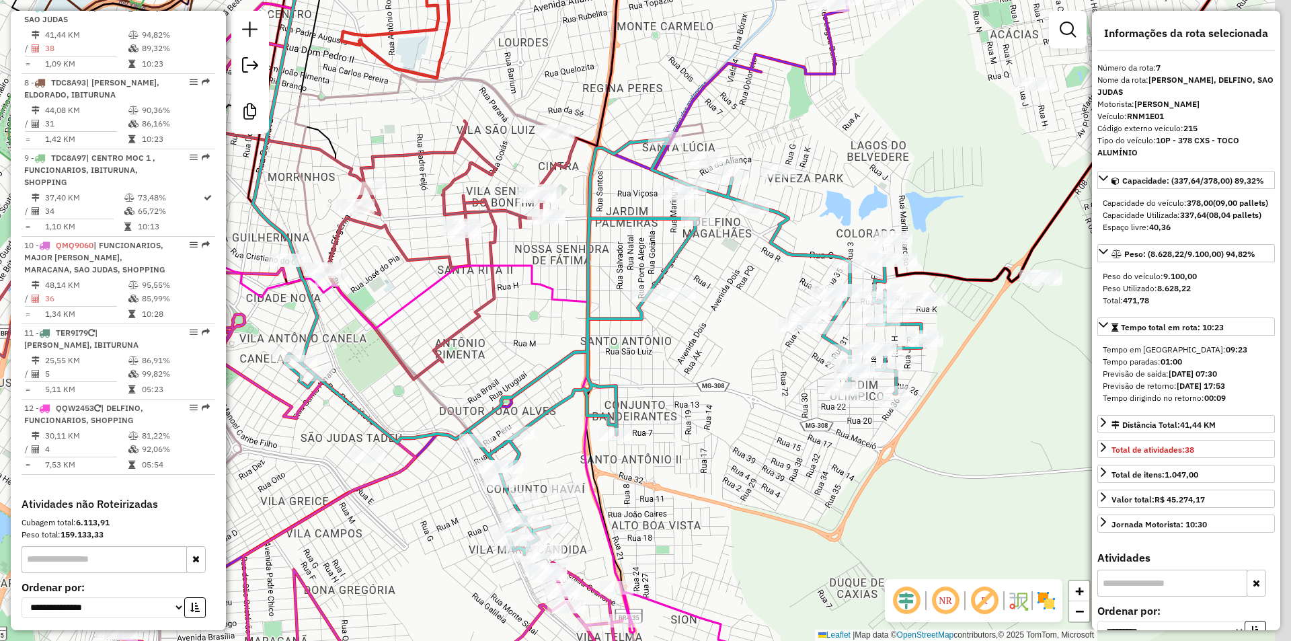
drag, startPoint x: 809, startPoint y: 332, endPoint x: 758, endPoint y: 318, distance: 53.0
click at [758, 318] on div "Janela de atendimento Grade de atendimento Capacidade Transportadoras Veículos …" at bounding box center [645, 320] width 1291 height 641
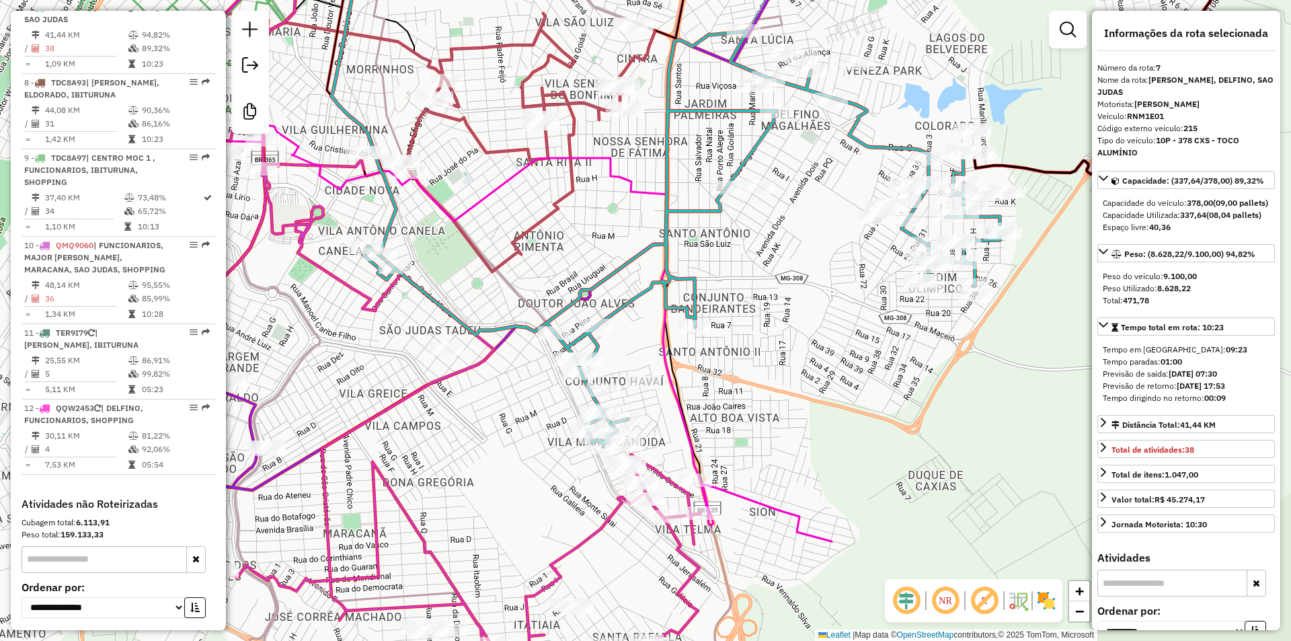
drag, startPoint x: 776, startPoint y: 401, endPoint x: 834, endPoint y: 350, distance: 77.7
click at [834, 350] on div "Janela de atendimento Grade de atendimento Capacidade Transportadoras Veículos …" at bounding box center [645, 320] width 1291 height 641
